Goal: Navigation & Orientation: Find specific page/section

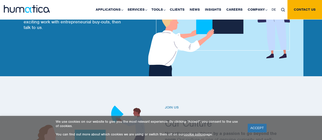
scroll to position [107, 0]
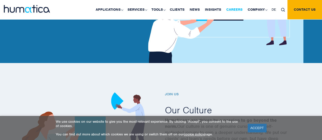
click at [233, 8] on link "Careers" at bounding box center [234, 9] width 21 height 19
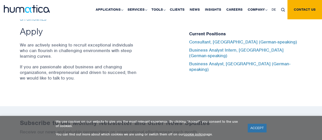
scroll to position [1670, 0]
